Goal: Obtain resource: Obtain resource

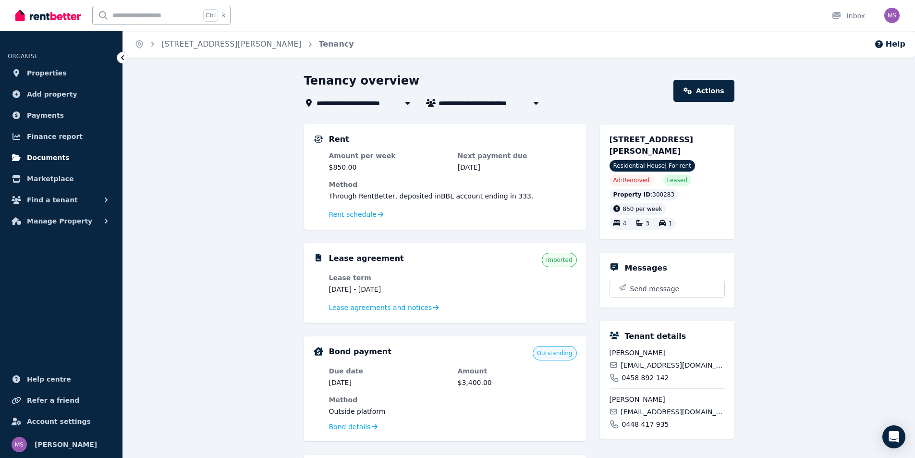
click at [49, 153] on span "Documents" at bounding box center [48, 158] width 43 height 12
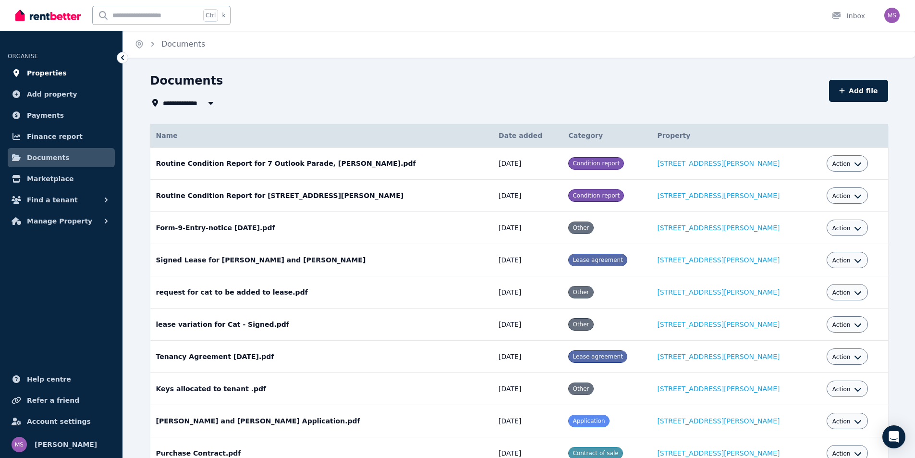
click at [48, 72] on span "Properties" at bounding box center [47, 73] width 40 height 12
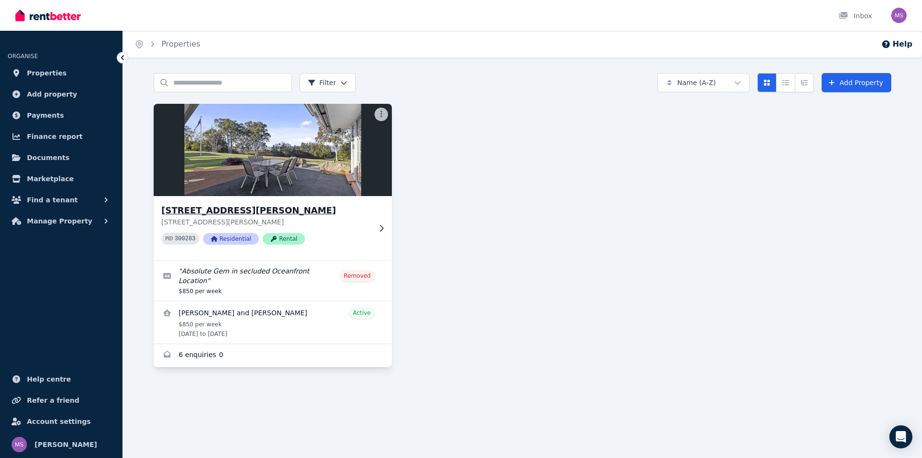
click at [291, 169] on img at bounding box center [273, 149] width 250 height 97
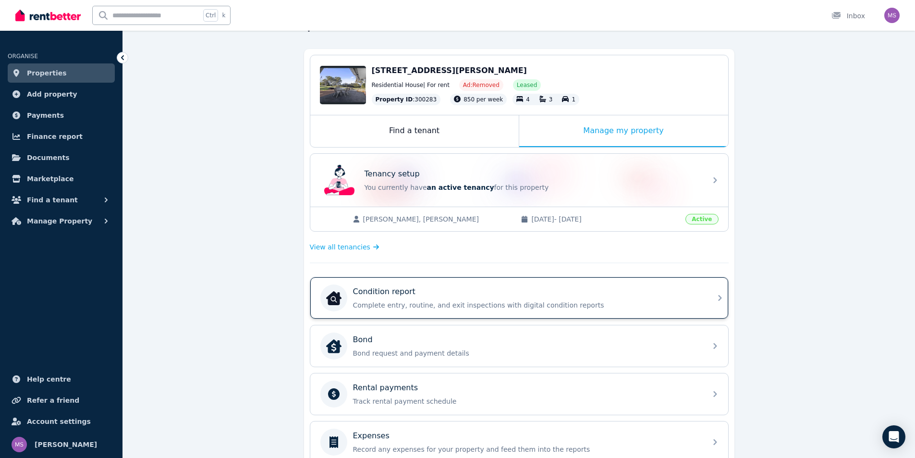
scroll to position [74, 0]
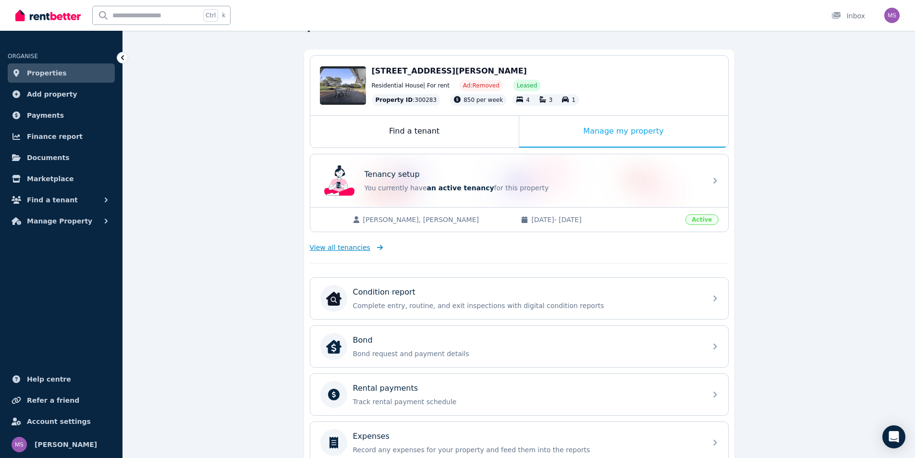
click at [351, 247] on span "View all tenancies" at bounding box center [340, 248] width 61 height 10
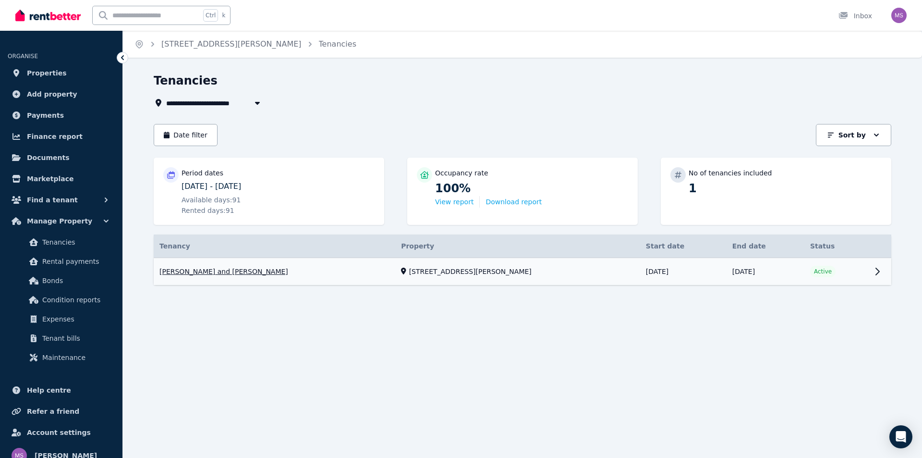
click at [317, 275] on link "View property details" at bounding box center [523, 271] width 738 height 27
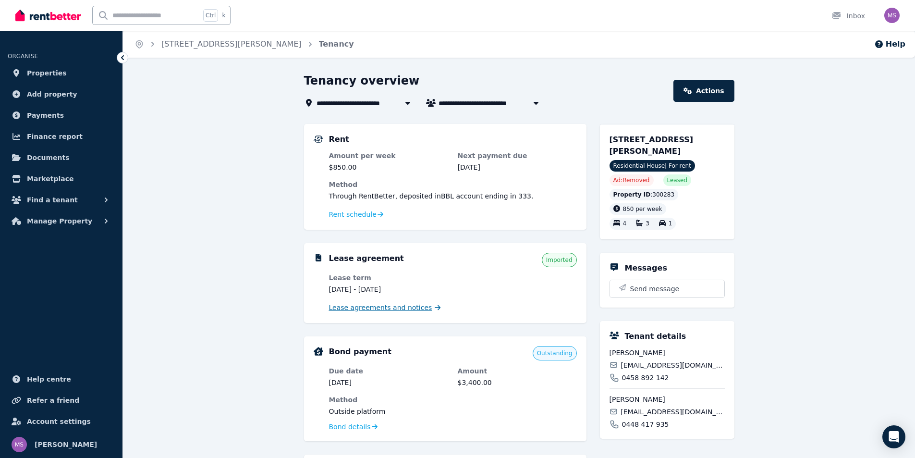
click at [370, 311] on span "Lease agreements and notices" at bounding box center [380, 308] width 103 height 10
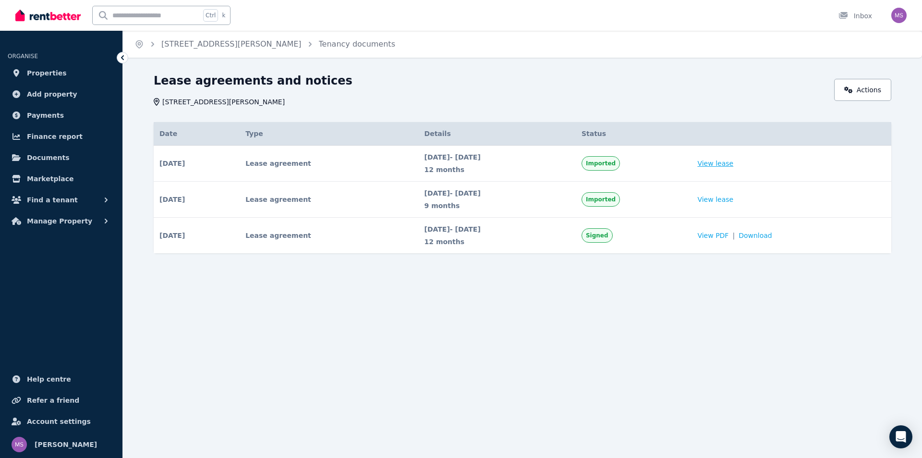
click at [731, 163] on link "View lease" at bounding box center [715, 163] width 36 height 10
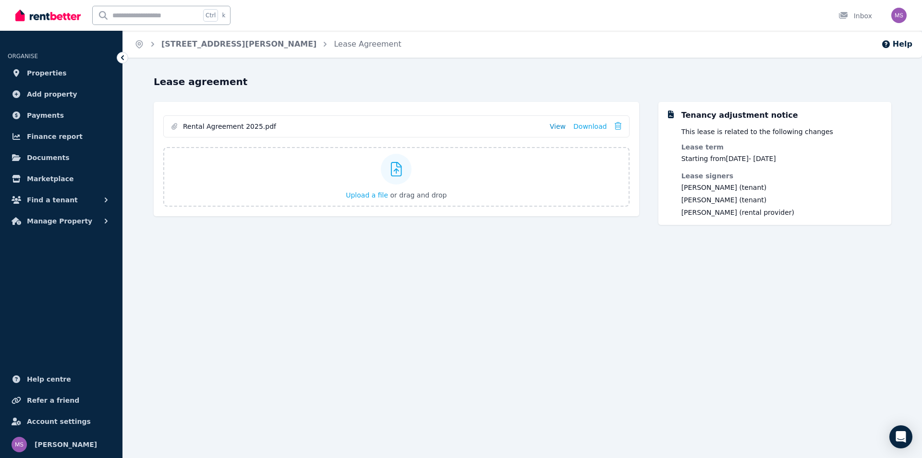
click at [556, 126] on link "View" at bounding box center [558, 127] width 16 height 10
